Goal: Information Seeking & Learning: Find specific page/section

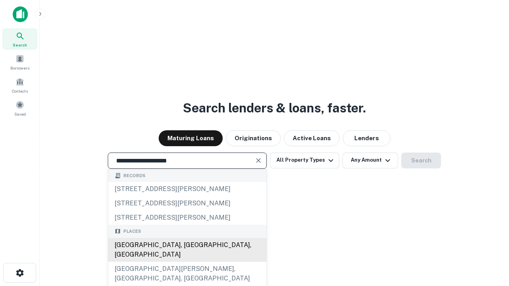
click at [187, 262] on div "[GEOGRAPHIC_DATA], [GEOGRAPHIC_DATA], [GEOGRAPHIC_DATA]" at bounding box center [187, 250] width 158 height 24
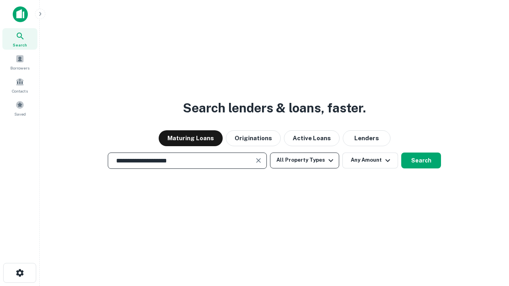
type input "**********"
click at [305, 160] on button "All Property Types" at bounding box center [304, 161] width 69 height 16
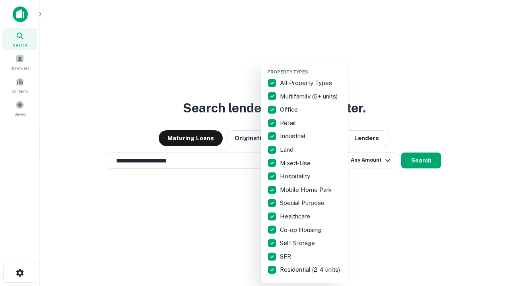
click at [311, 67] on button "button" at bounding box center [311, 67] width 88 height 0
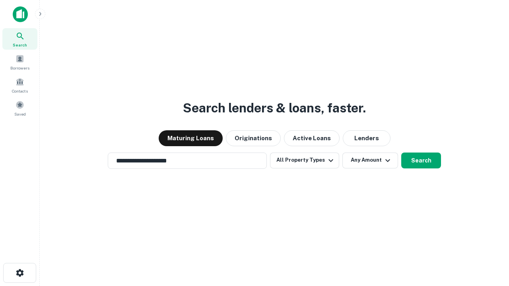
scroll to position [5, 96]
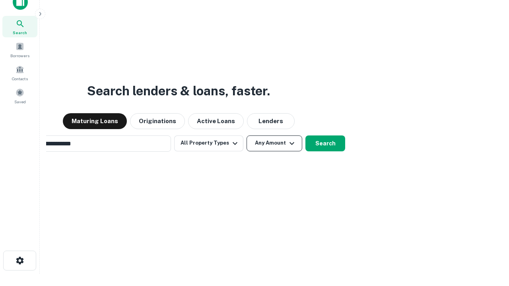
click at [247, 136] on button "Any Amount" at bounding box center [275, 144] width 56 height 16
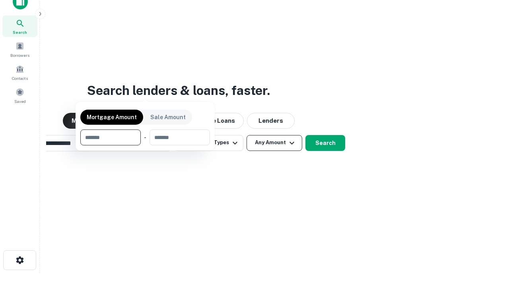
scroll to position [57, 225]
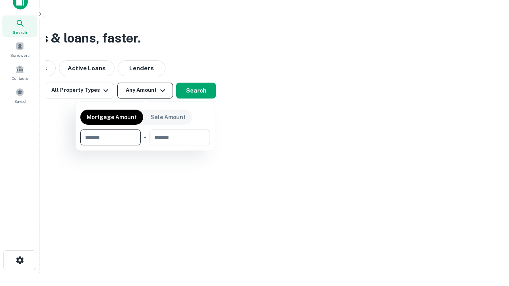
type input "*******"
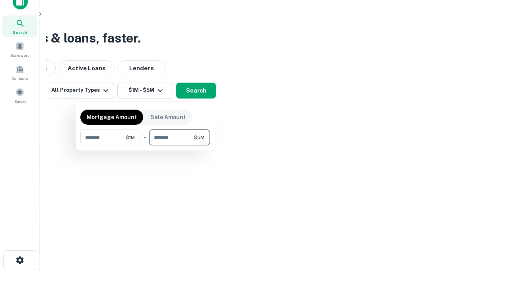
type input "*******"
click at [145, 146] on button "button" at bounding box center [145, 146] width 130 height 0
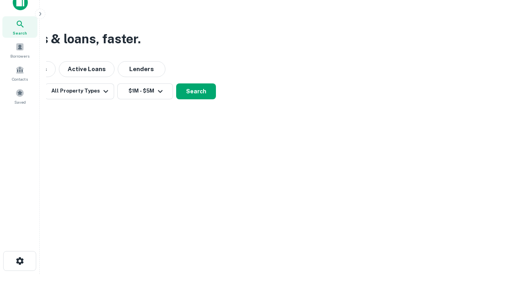
scroll to position [5, 147]
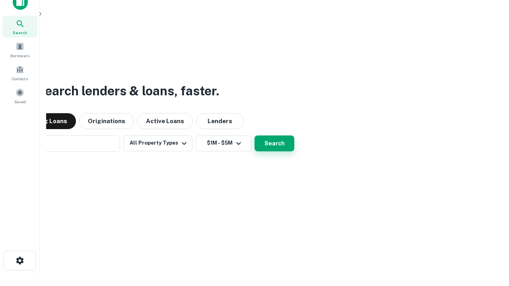
click at [255, 136] on button "Search" at bounding box center [275, 144] width 40 height 16
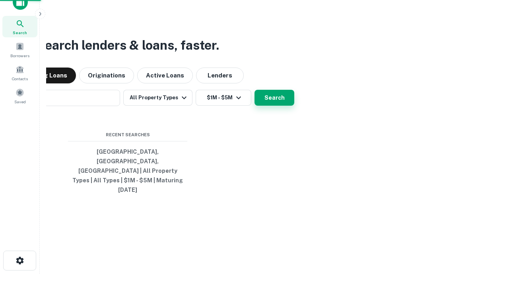
scroll to position [21, 225]
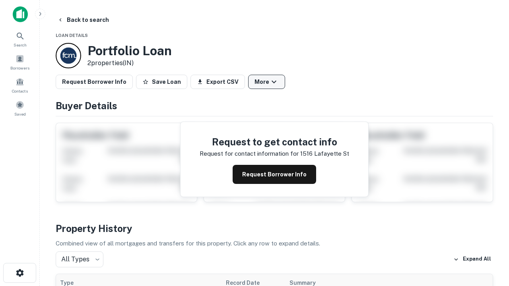
click at [267, 82] on button "More" at bounding box center [266, 82] width 37 height 14
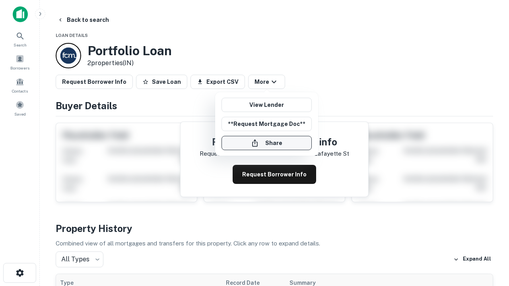
click at [267, 143] on button "Share" at bounding box center [267, 143] width 90 height 14
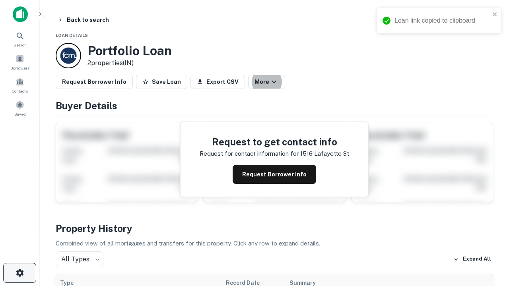
click at [19, 273] on icon "button" at bounding box center [20, 274] width 10 height 10
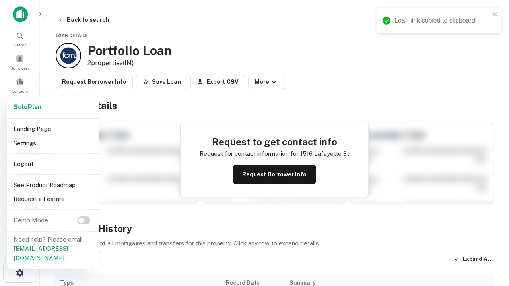
click at [53, 164] on li "Logout" at bounding box center [52, 164] width 85 height 14
